Goal: Information Seeking & Learning: Compare options

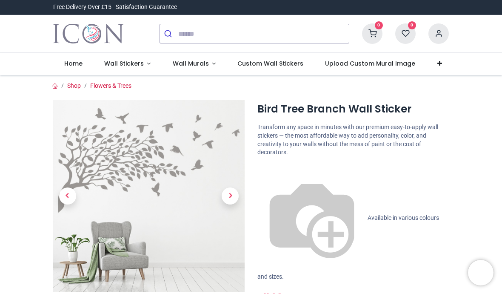
click at [133, 63] on span "Wall Stickers" at bounding box center [124, 63] width 40 height 9
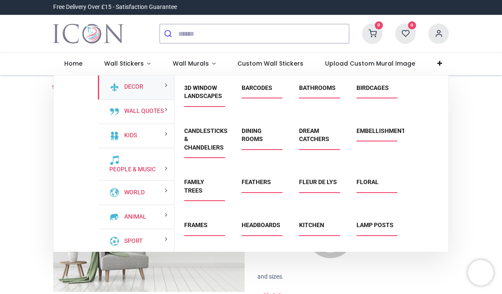
click at [369, 90] on link "Birdcages" at bounding box center [373, 87] width 32 height 7
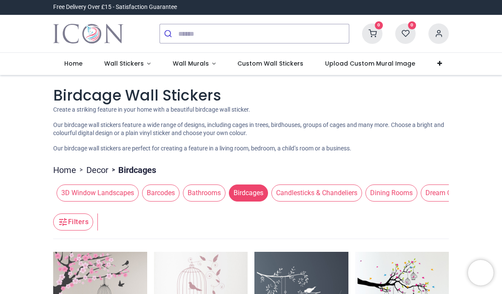
click at [389, 193] on span "Dining Rooms" at bounding box center [392, 192] width 52 height 17
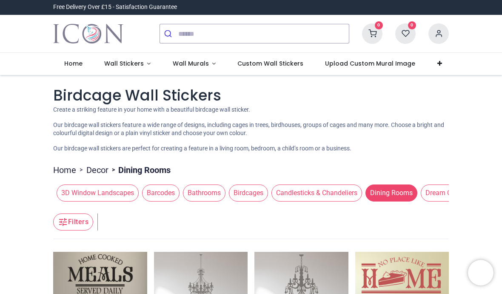
click at [127, 66] on span "Wall Stickers" at bounding box center [124, 63] width 40 height 9
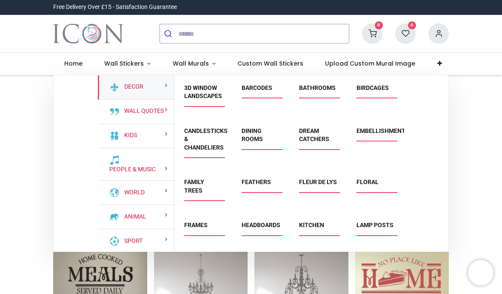
click at [198, 189] on link "Family Trees" at bounding box center [194, 185] width 20 height 15
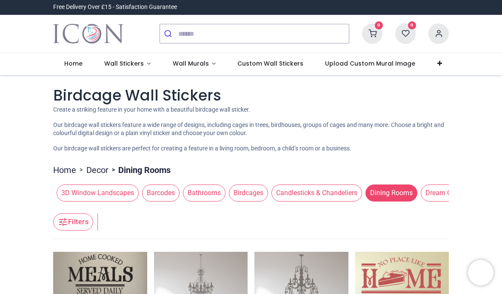
click at [127, 69] on link "Wall Stickers" at bounding box center [127, 64] width 69 height 22
click at [126, 66] on span "Wall Stickers" at bounding box center [124, 63] width 40 height 9
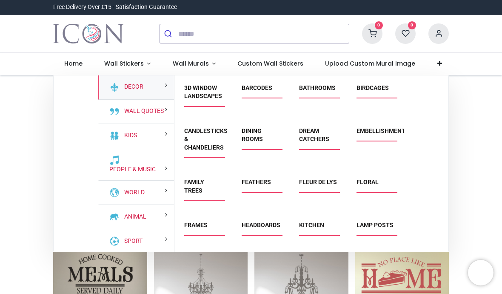
click at [372, 228] on link "Lamp Posts" at bounding box center [375, 224] width 37 height 7
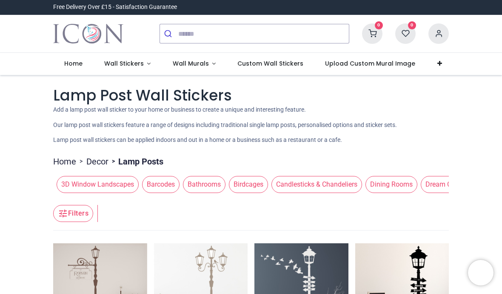
click at [129, 62] on span "Wall Stickers" at bounding box center [124, 63] width 40 height 9
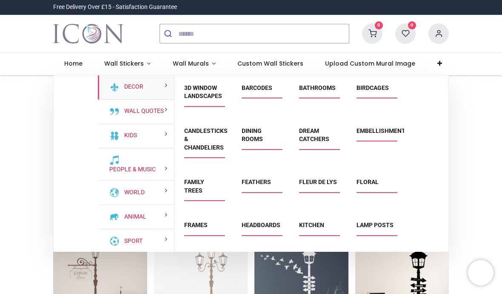
click at [372, 178] on link "Floral" at bounding box center [368, 181] width 22 height 7
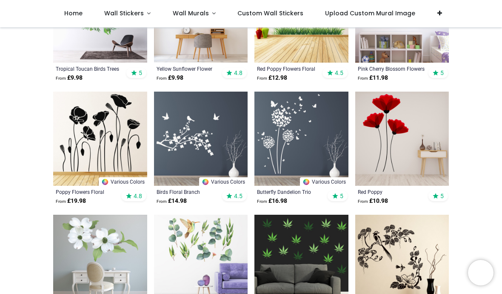
scroll to position [604, 0]
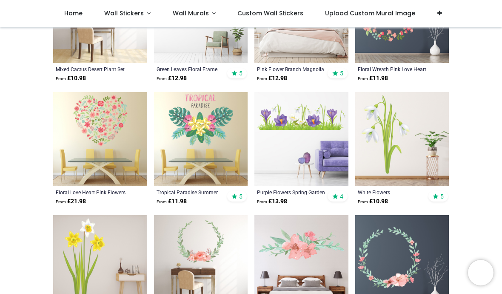
scroll to position [1346, 0]
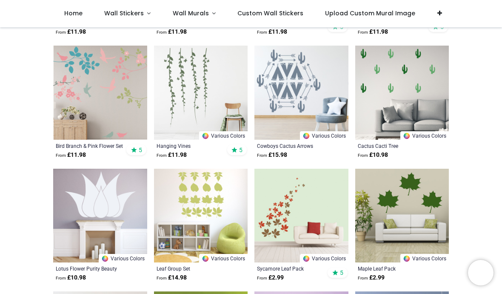
scroll to position [1878, 0]
click at [125, 76] on img at bounding box center [100, 92] width 94 height 94
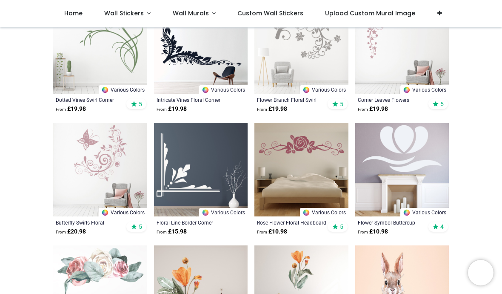
scroll to position [2416, 0]
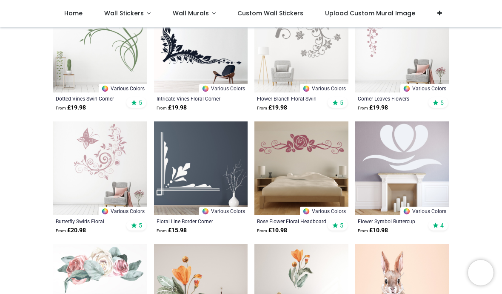
click at [101, 145] on img at bounding box center [100, 168] width 94 height 94
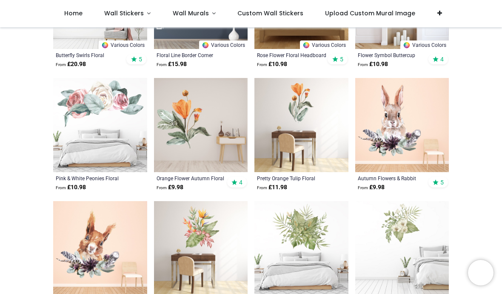
scroll to position [2583, 0]
click at [395, 118] on img at bounding box center [402, 124] width 94 height 94
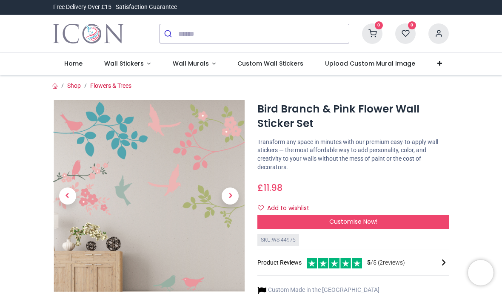
click at [231, 197] on span "Next" at bounding box center [230, 195] width 17 height 17
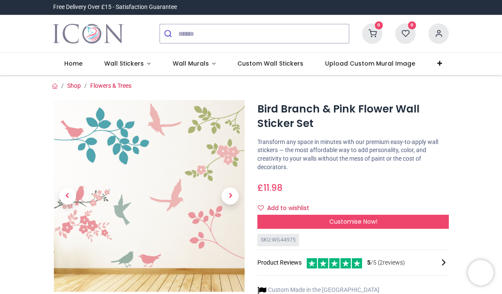
click at [232, 197] on span "Next" at bounding box center [230, 195] width 17 height 17
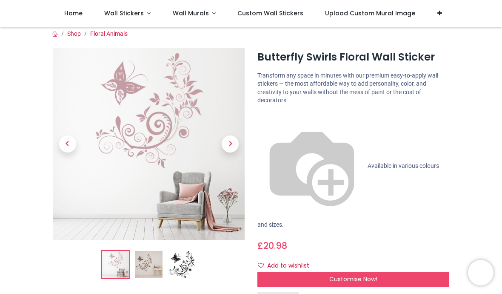
scroll to position [3, 0]
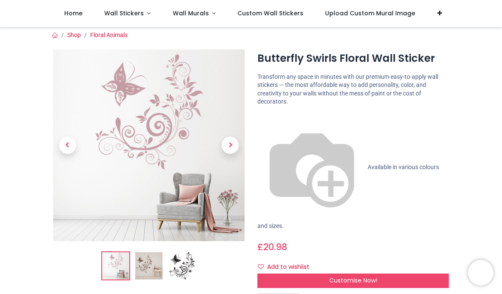
click at [343, 273] on div "Customise Now!" at bounding box center [354, 280] width 192 height 14
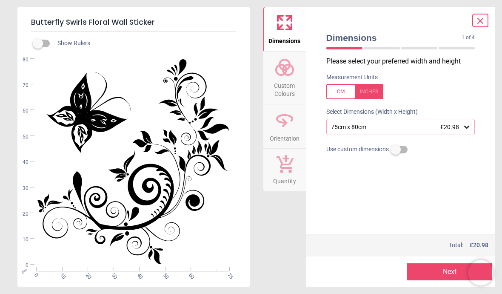
click at [289, 86] on span "Custom Colours" at bounding box center [284, 87] width 41 height 21
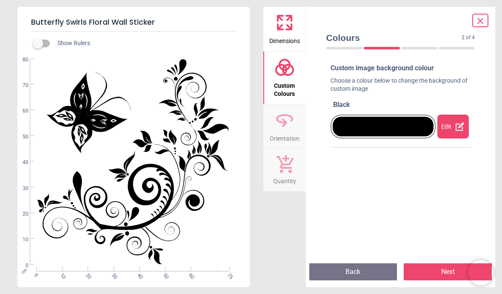
click at [455, 126] on icon at bounding box center [460, 126] width 10 height 10
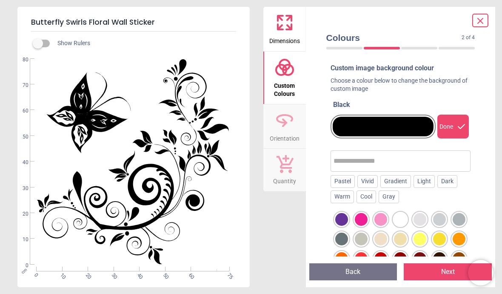
click at [444, 202] on div "Pastel Vivid Gradient Light Dark Warm Cool Gray Advanced colour options" at bounding box center [401, 238] width 140 height 191
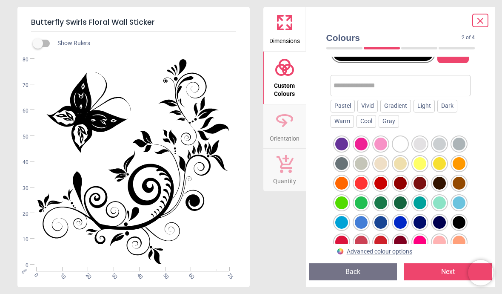
scroll to position [75, 0]
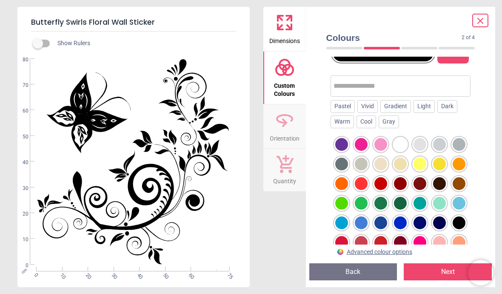
click at [361, 221] on div at bounding box center [361, 222] width 13 height 13
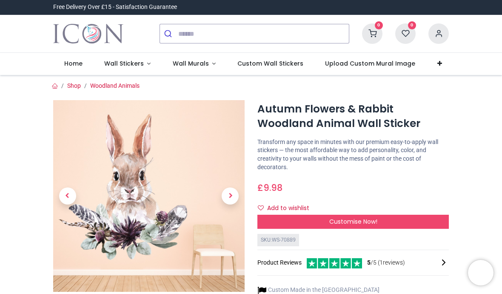
click at [232, 193] on span "Next" at bounding box center [230, 195] width 17 height 17
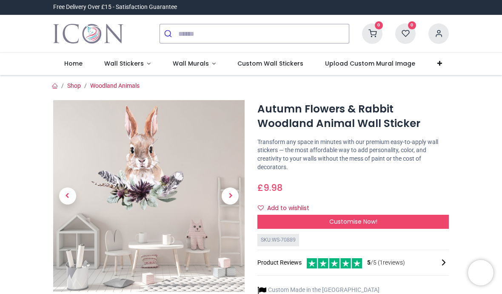
click at [235, 192] on span "Next" at bounding box center [230, 195] width 17 height 17
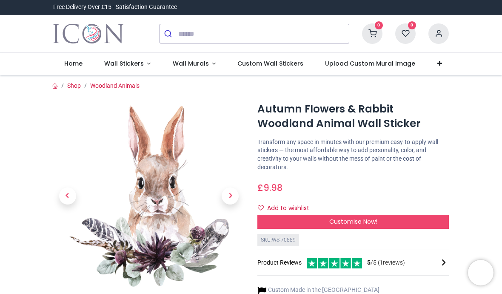
click at [128, 66] on span "Wall Stickers" at bounding box center [124, 63] width 40 height 9
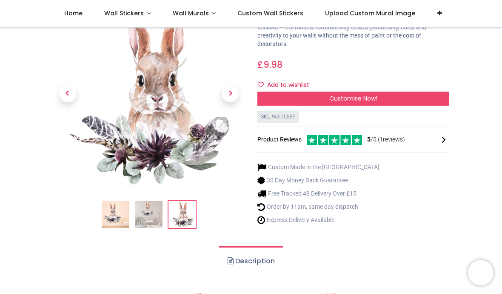
scroll to position [76, 0]
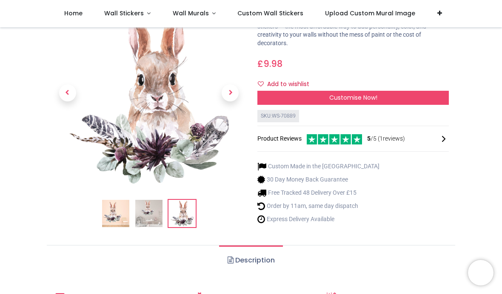
click at [135, 17] on span "Wall Stickers" at bounding box center [124, 13] width 40 height 9
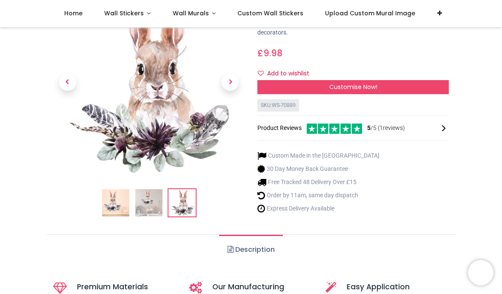
scroll to position [89, 0]
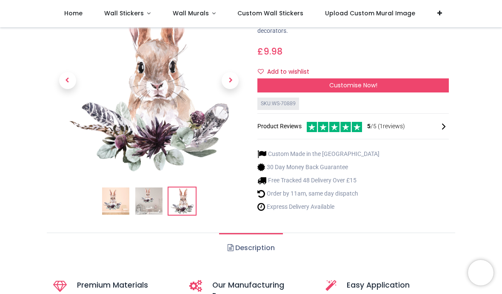
click at [151, 198] on img at bounding box center [148, 200] width 27 height 27
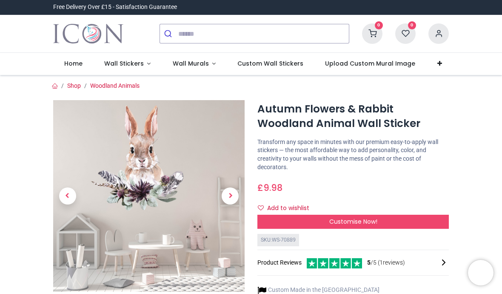
scroll to position [0, 0]
click at [125, 63] on span "Wall Stickers" at bounding box center [124, 63] width 40 height 9
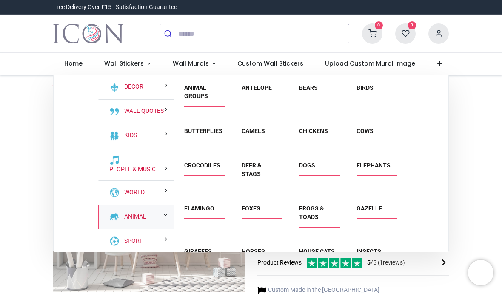
click at [137, 218] on link "Animal" at bounding box center [134, 216] width 26 height 9
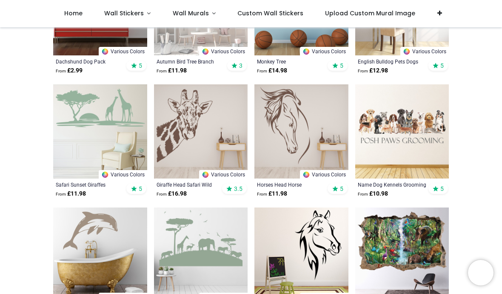
scroll to position [753, 0]
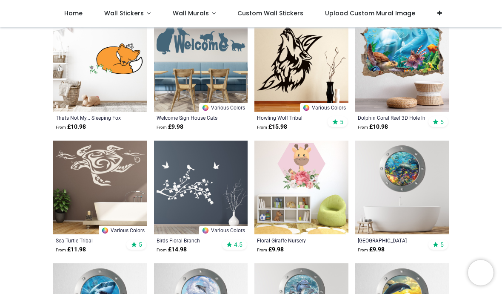
scroll to position [2044, 0]
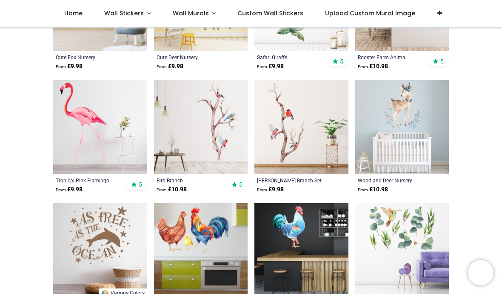
scroll to position [2719, 0]
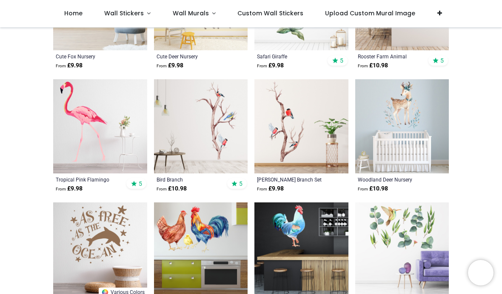
click at [287, 131] on img at bounding box center [302, 126] width 94 height 94
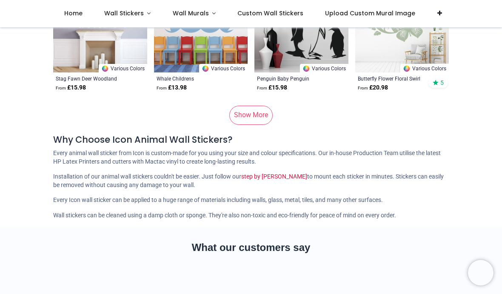
scroll to position [4416, 0]
click at [249, 115] on link "Show More" at bounding box center [250, 115] width 43 height 19
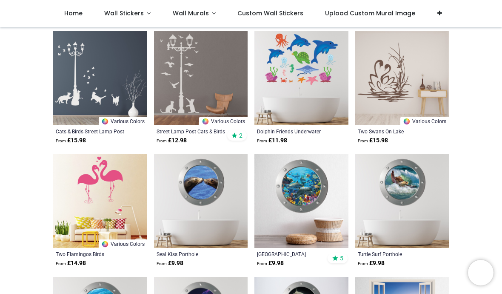
scroll to position [6451, 0]
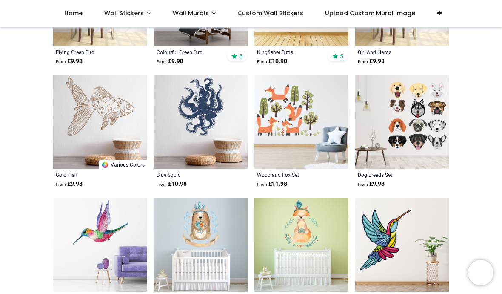
scroll to position [7267, 0]
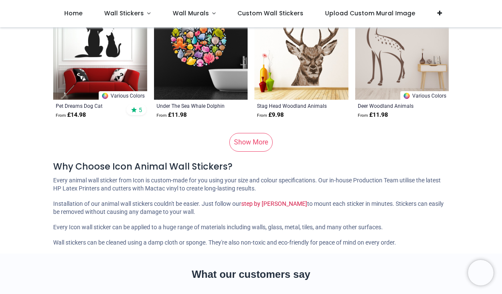
scroll to position [8689, 0]
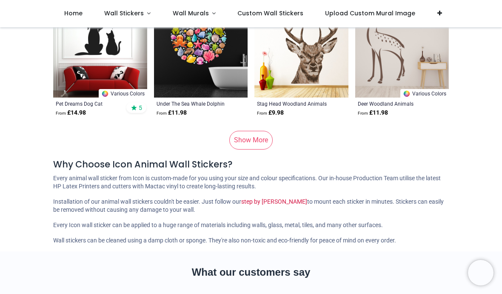
click at [252, 144] on link "Show More" at bounding box center [250, 140] width 43 height 19
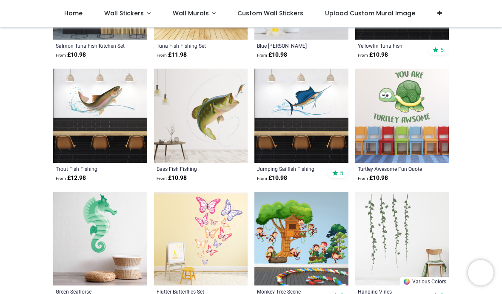
scroll to position [9116, 0]
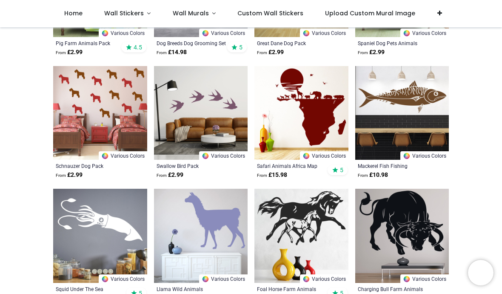
scroll to position [10245, 0]
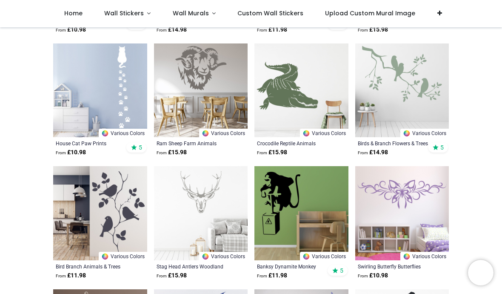
scroll to position [10492, 0]
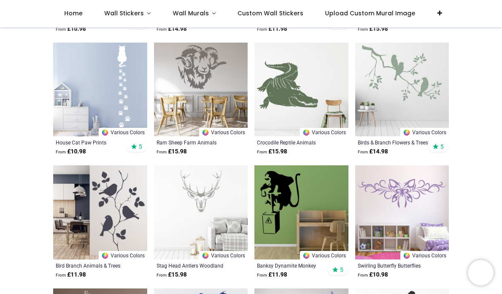
click at [129, 205] on img at bounding box center [100, 212] width 94 height 94
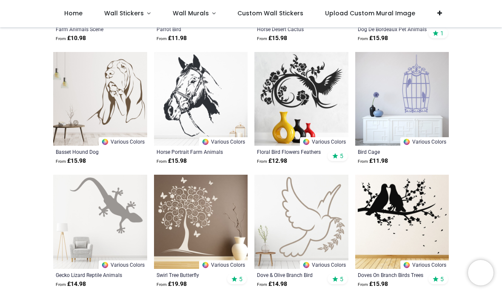
scroll to position [10975, 0]
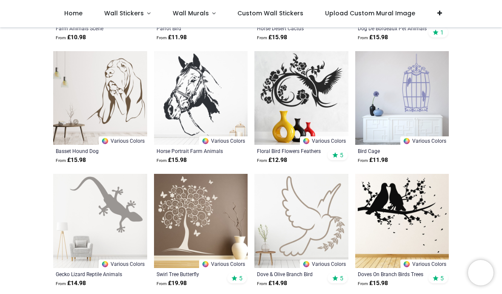
click at [445, 101] on img at bounding box center [402, 98] width 94 height 94
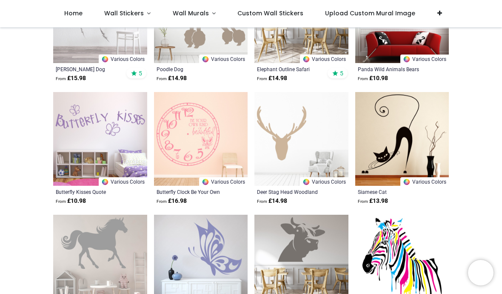
scroll to position [11673, 0]
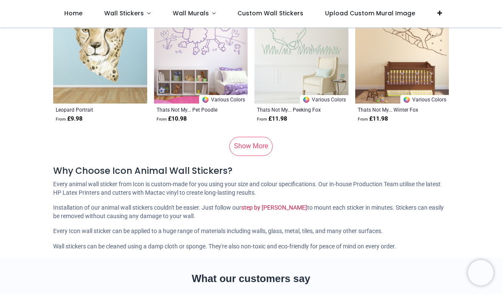
scroll to position [12983, 0]
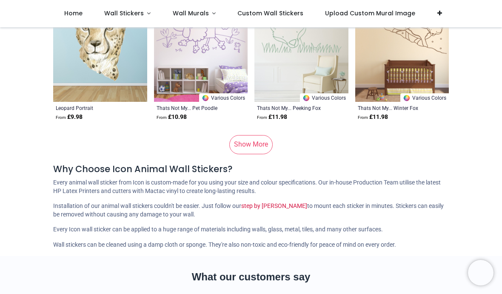
click at [252, 142] on link "Show More" at bounding box center [250, 144] width 43 height 19
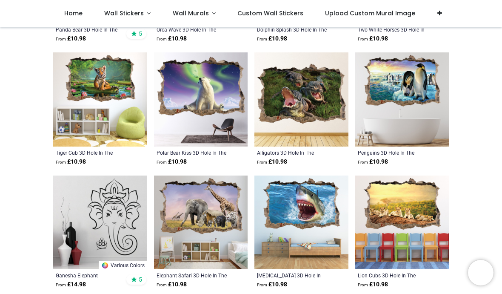
scroll to position [13553, 0]
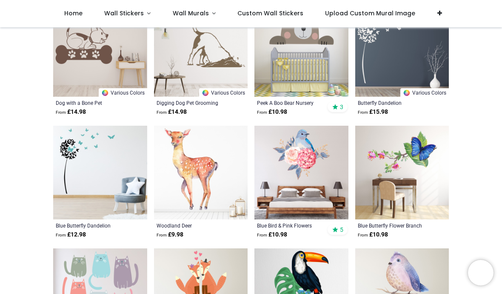
scroll to position [14585, 0]
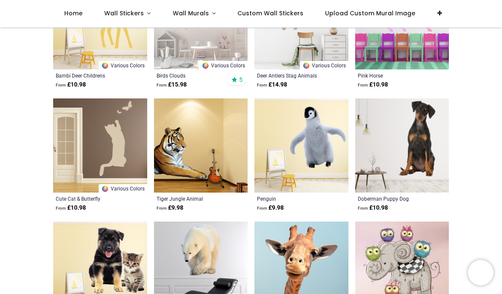
scroll to position [15718, 0]
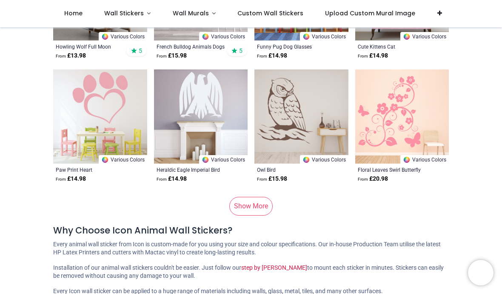
scroll to position [17220, 0]
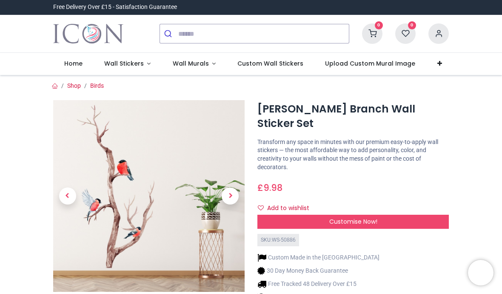
click at [229, 195] on span "Next" at bounding box center [230, 195] width 17 height 17
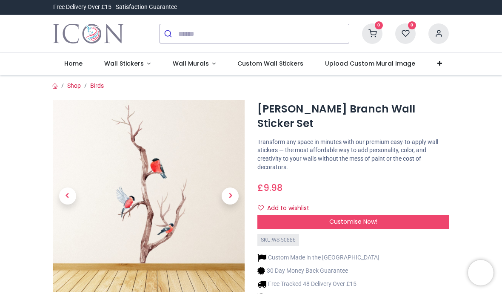
click at [235, 198] on span "Next" at bounding box center [230, 195] width 17 height 17
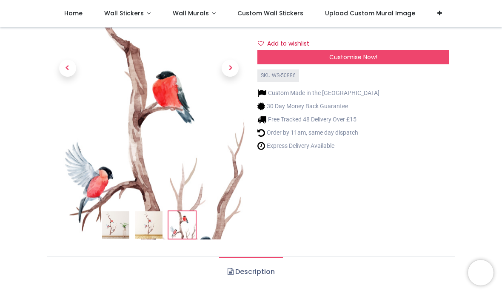
scroll to position [119, 0]
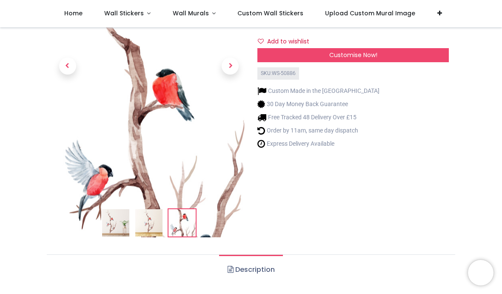
click at [231, 74] on span "Next" at bounding box center [230, 65] width 17 height 17
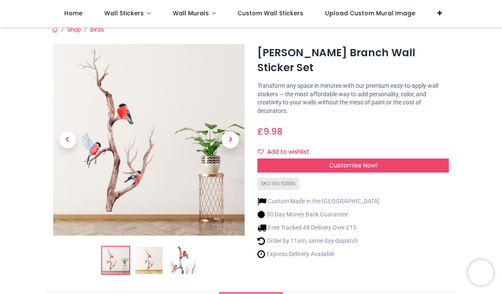
scroll to position [6, 0]
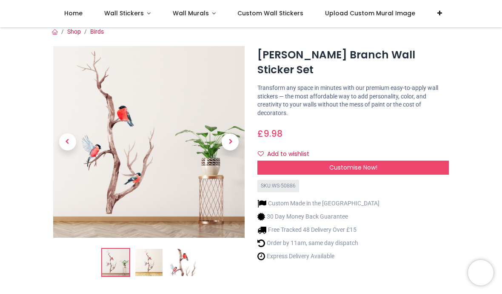
click at [232, 142] on span "Next" at bounding box center [230, 141] width 17 height 17
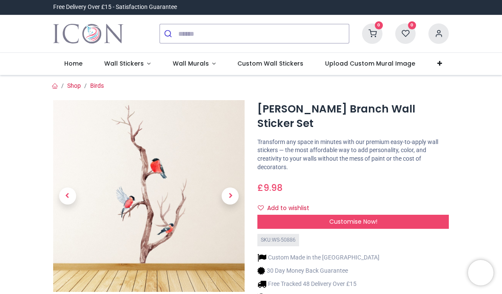
scroll to position [0, 0]
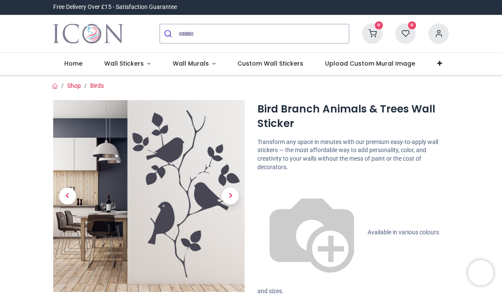
click at [229, 201] on span "Next" at bounding box center [230, 195] width 17 height 17
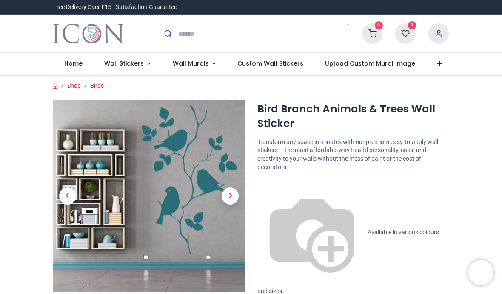
click at [230, 197] on span "Next" at bounding box center [230, 195] width 17 height 17
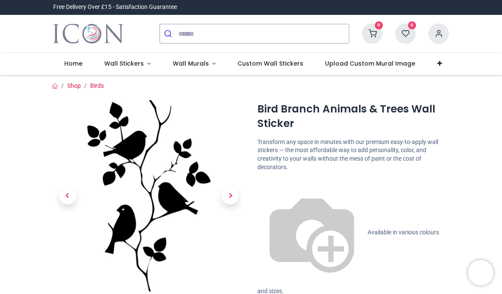
click at [236, 196] on span "Next" at bounding box center [230, 195] width 17 height 17
